Goal: Communication & Community: Answer question/provide support

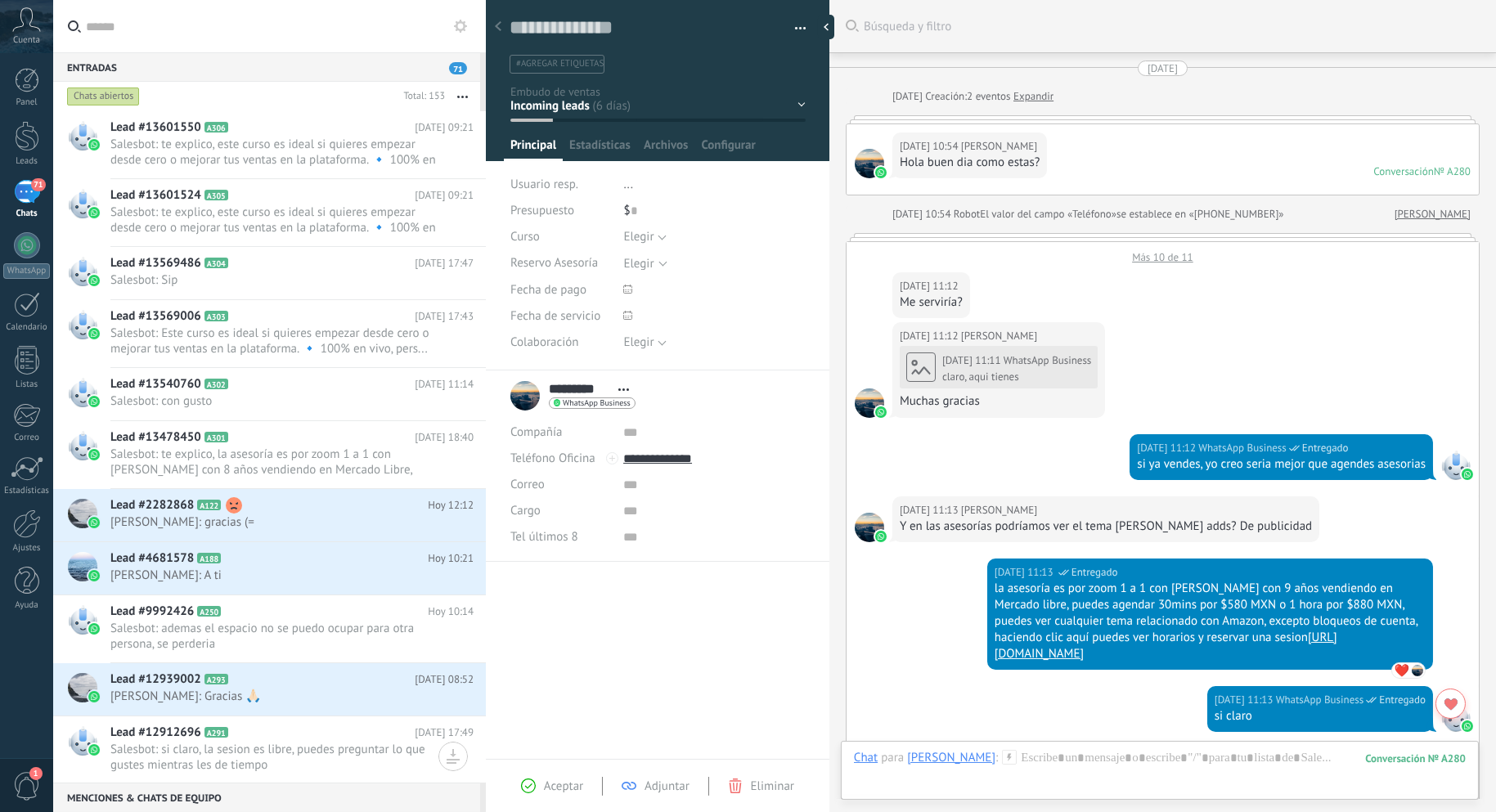
click at [22, 199] on div "71" at bounding box center [27, 191] width 26 height 24
